Goal: Information Seeking & Learning: Learn about a topic

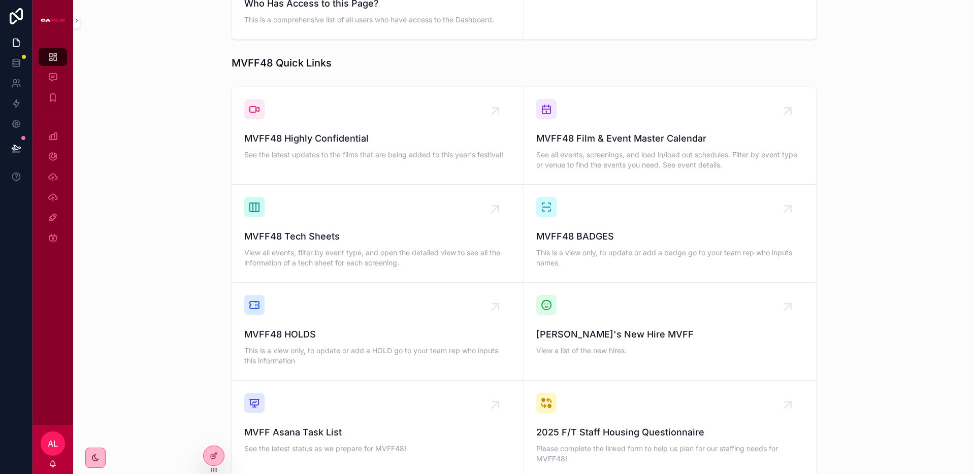
scroll to position [634, 0]
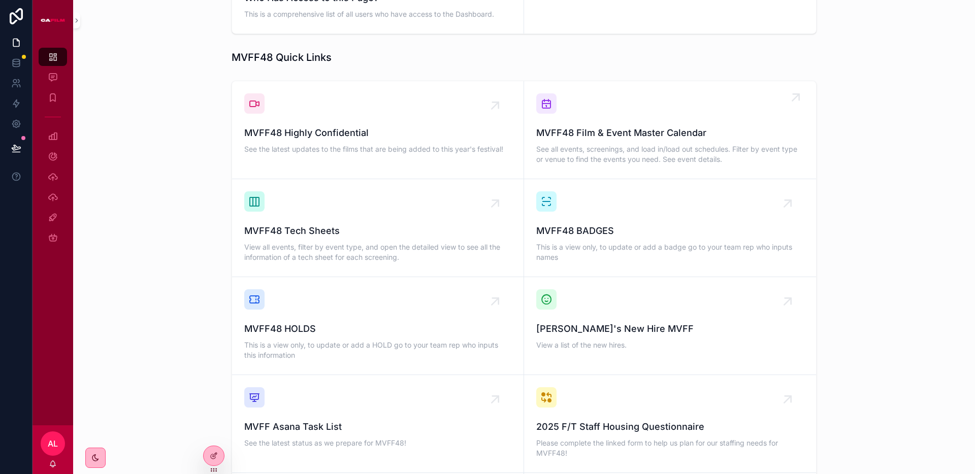
click at [654, 126] on span "MVFF48 Film & Event Master Calendar" at bounding box center [670, 133] width 268 height 14
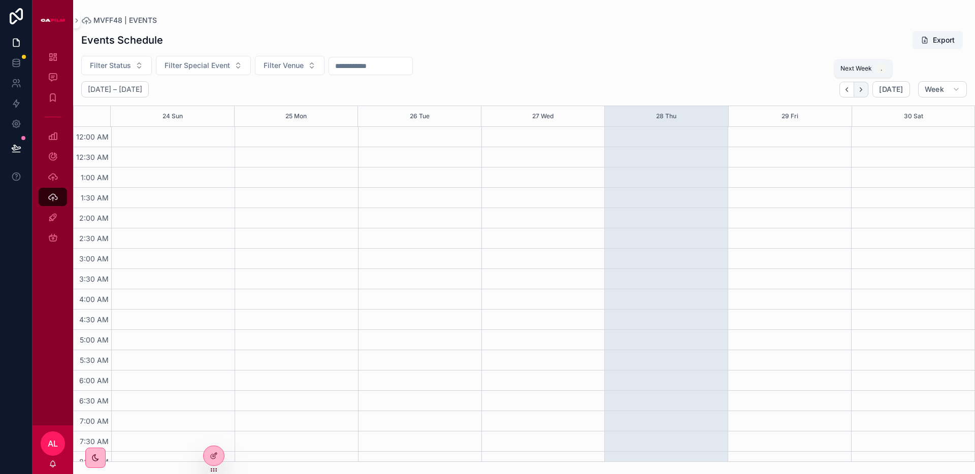
click at [862, 89] on icon "Next" at bounding box center [861, 89] width 2 height 4
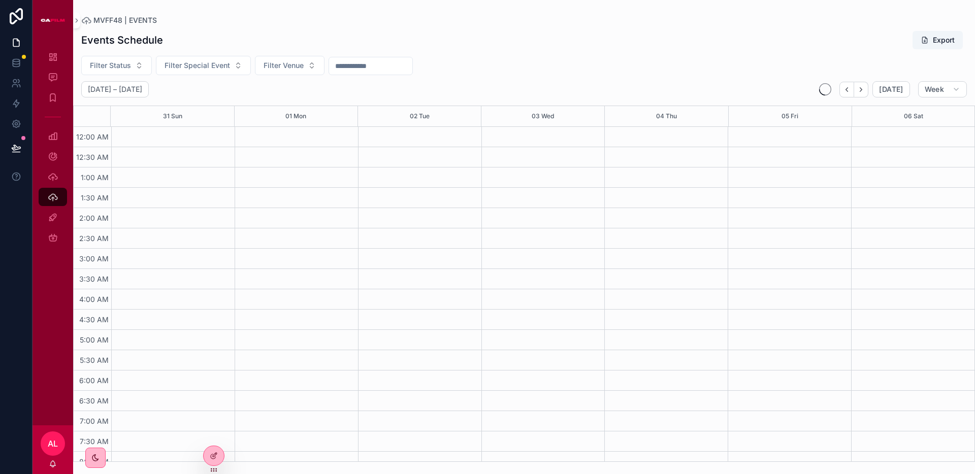
click at [862, 89] on icon "Next" at bounding box center [861, 89] width 2 height 4
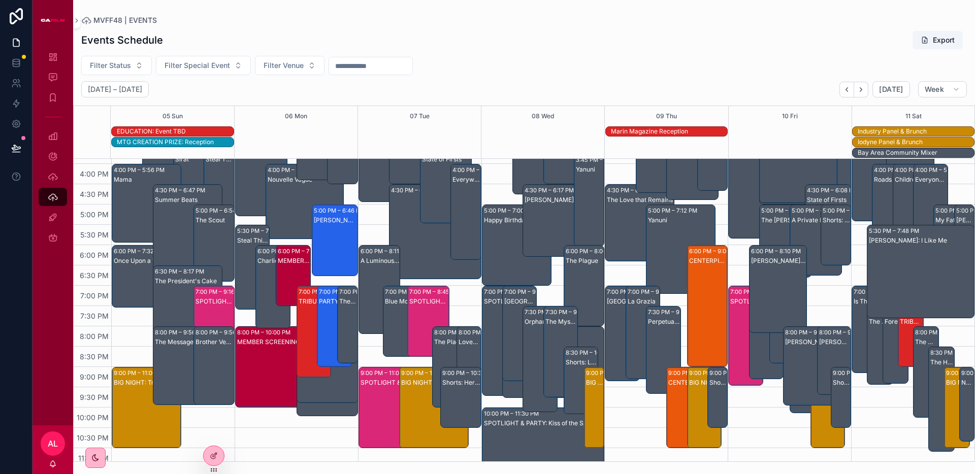
scroll to position [646, 0]
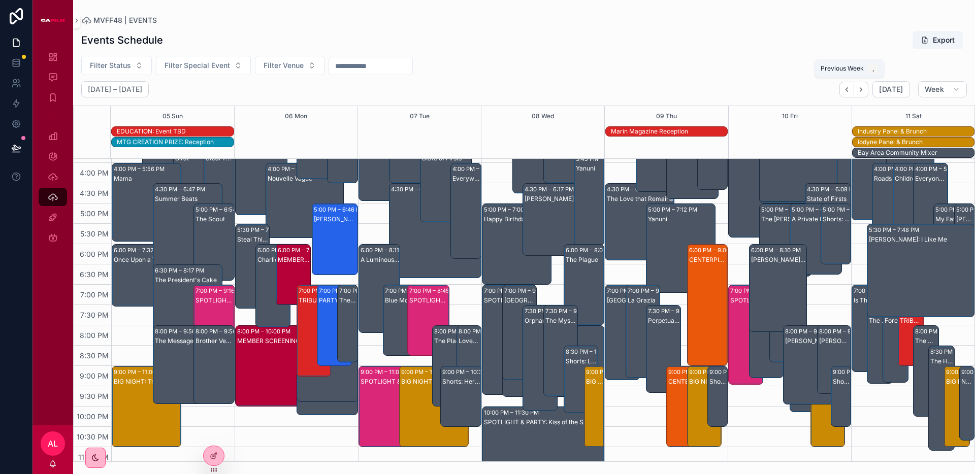
drag, startPoint x: 854, startPoint y: 91, endPoint x: 842, endPoint y: 108, distance: 21.0
click at [854, 91] on button "Back" at bounding box center [847, 90] width 15 height 16
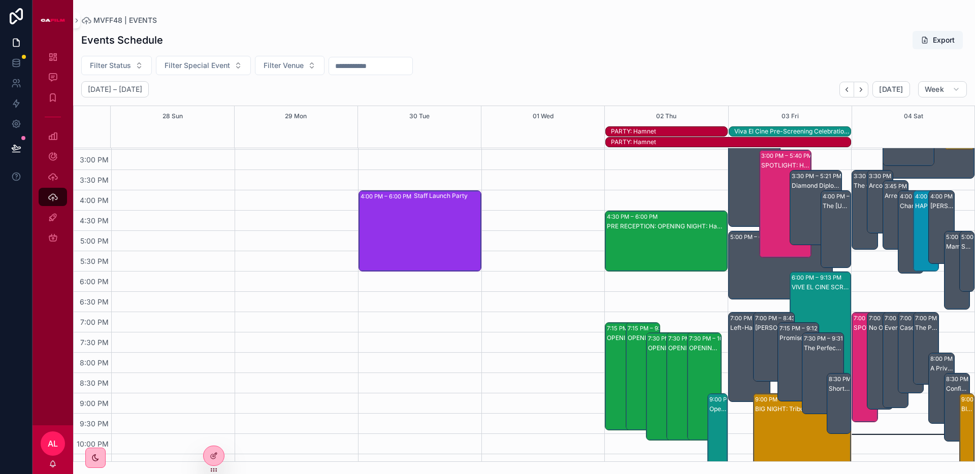
scroll to position [662, 0]
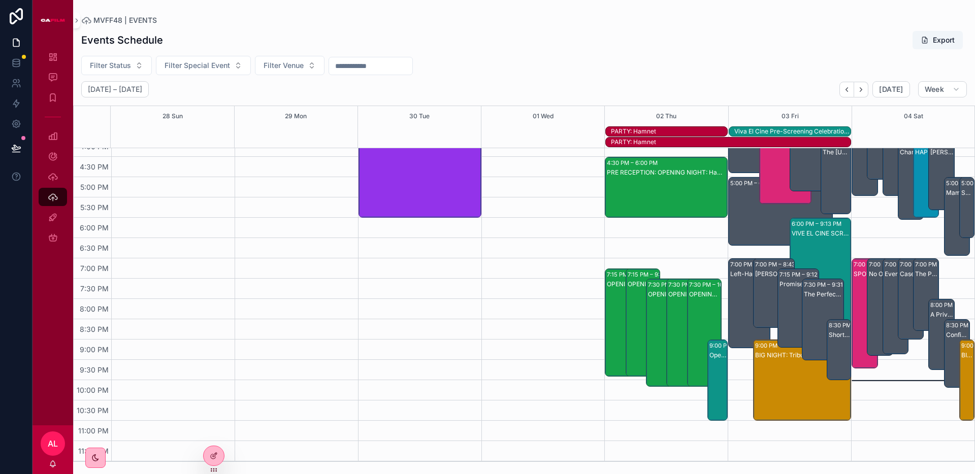
click at [664, 145] on div "PARTY: Hamnet" at bounding box center [731, 142] width 240 height 8
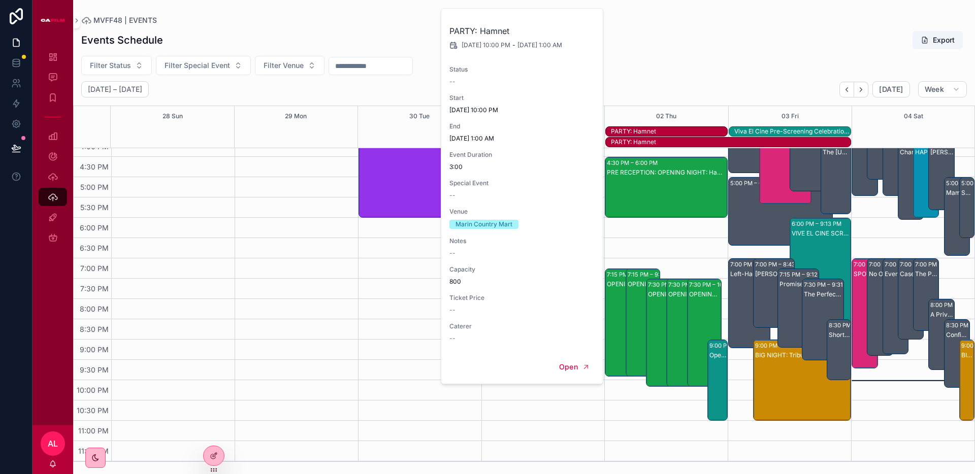
click at [687, 39] on div "Events Schedule Export" at bounding box center [524, 39] width 886 height 19
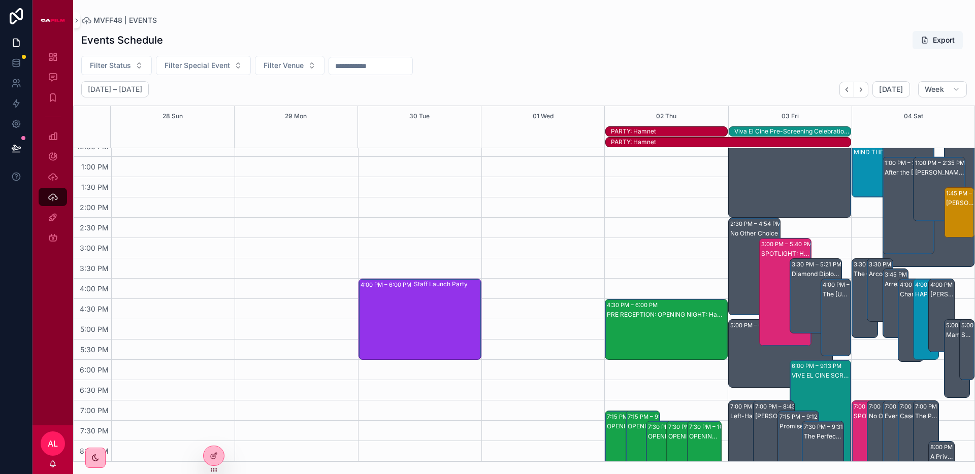
scroll to position [467, 0]
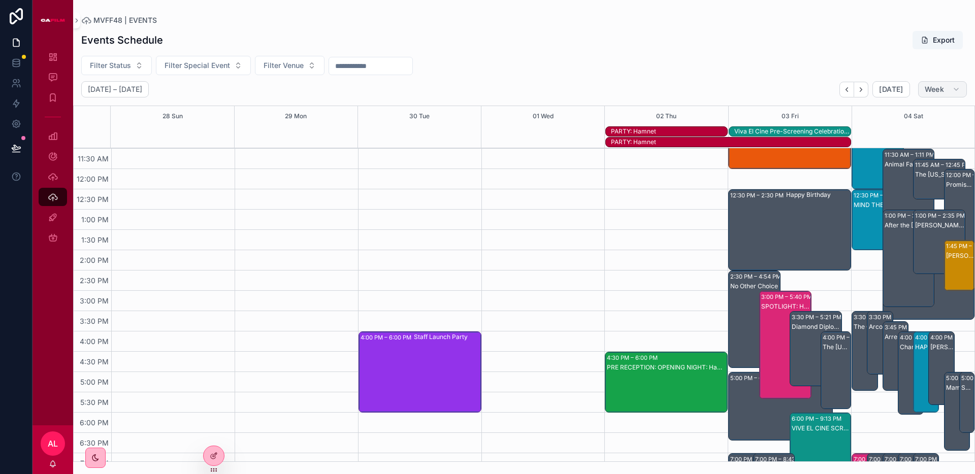
click at [939, 87] on span "Week" at bounding box center [934, 89] width 19 height 9
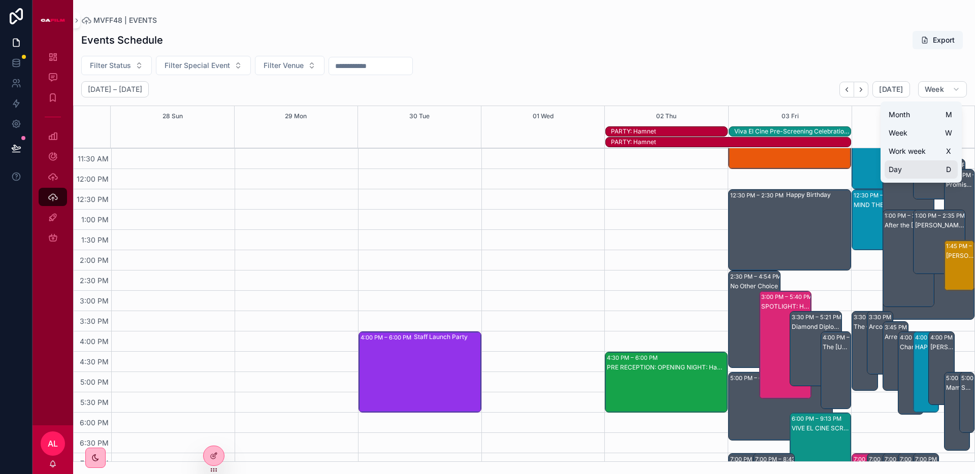
click at [906, 169] on button "Day D" at bounding box center [921, 170] width 73 height 18
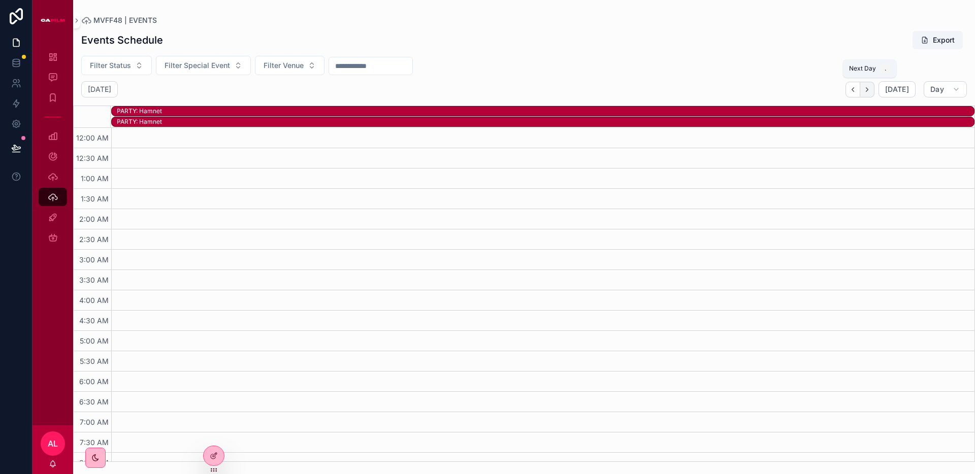
click at [874, 91] on button "Next" at bounding box center [867, 90] width 14 height 16
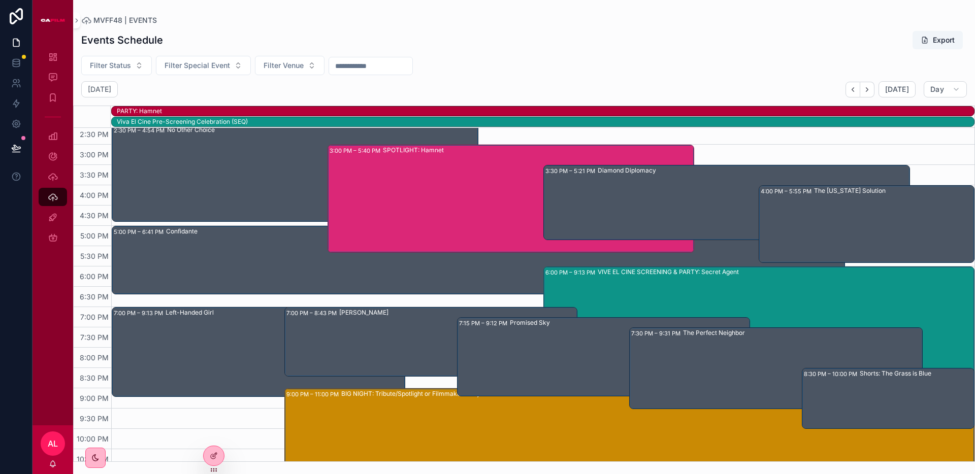
scroll to position [575, 0]
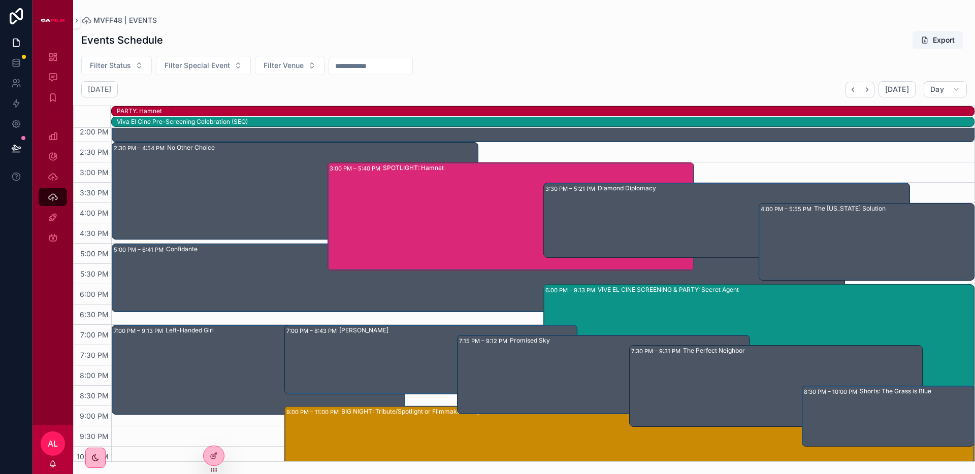
click at [545, 381] on div "Promised Sky" at bounding box center [630, 374] width 240 height 77
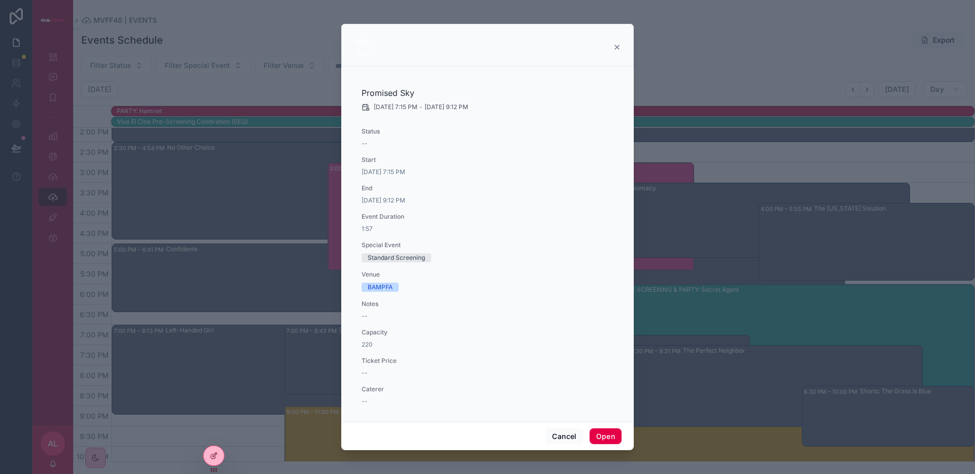
click at [618, 48] on icon "scrollable content" at bounding box center [617, 47] width 4 height 4
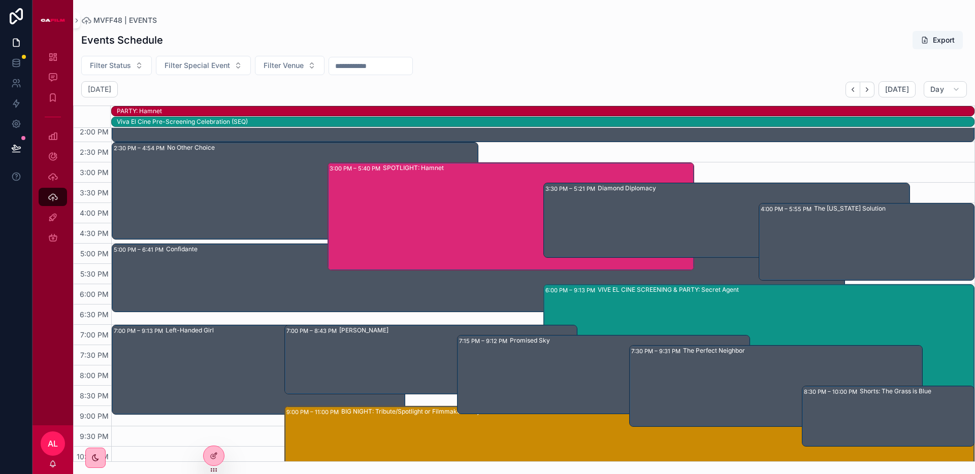
click at [789, 27] on div "Events Schedule Export Filter Status Filter Special Event Filter Venue [DATE] […" at bounding box center [524, 243] width 902 height 438
